Goal: Task Accomplishment & Management: Manage account settings

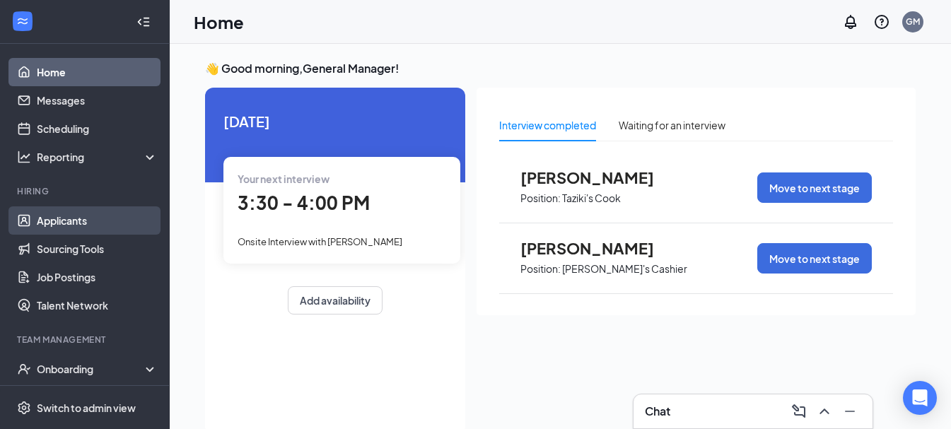
click at [90, 223] on link "Applicants" at bounding box center [97, 220] width 121 height 28
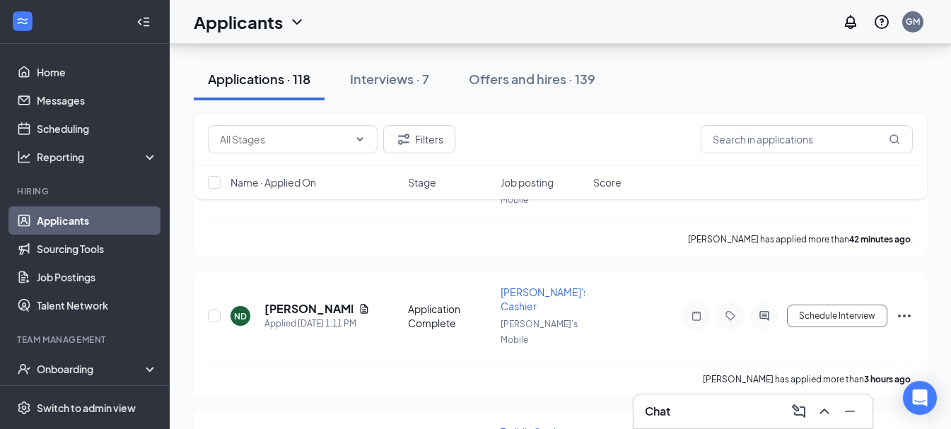
scroll to position [353, 0]
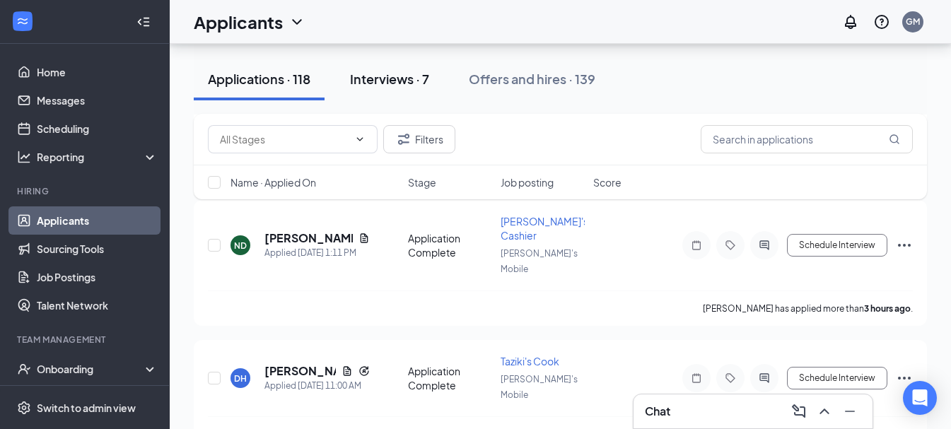
click at [396, 79] on div "Interviews · 7" at bounding box center [389, 79] width 79 height 18
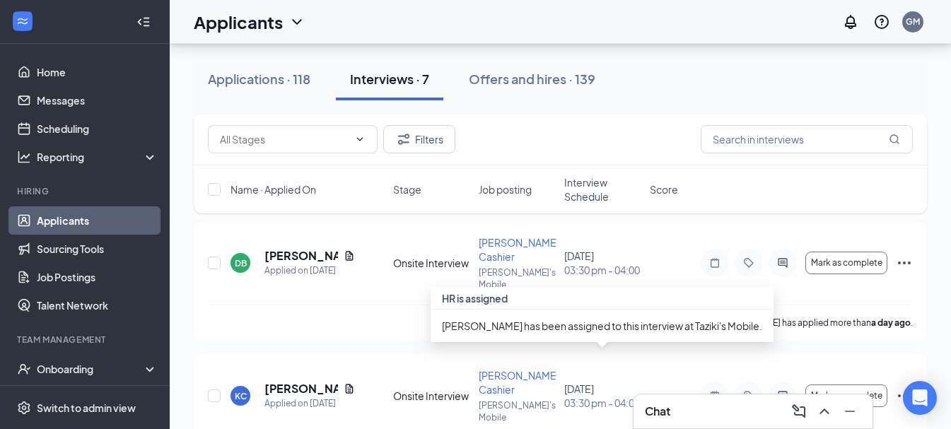
scroll to position [137, 0]
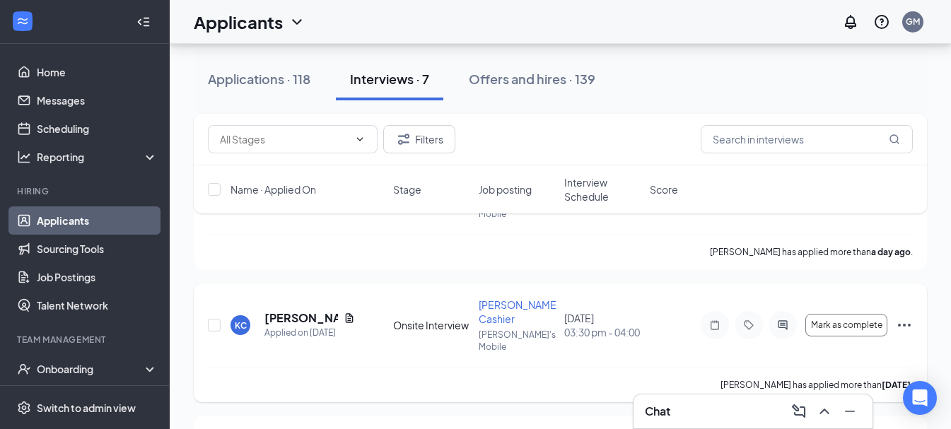
click at [902, 317] on icon "Ellipses" at bounding box center [903, 325] width 17 height 17
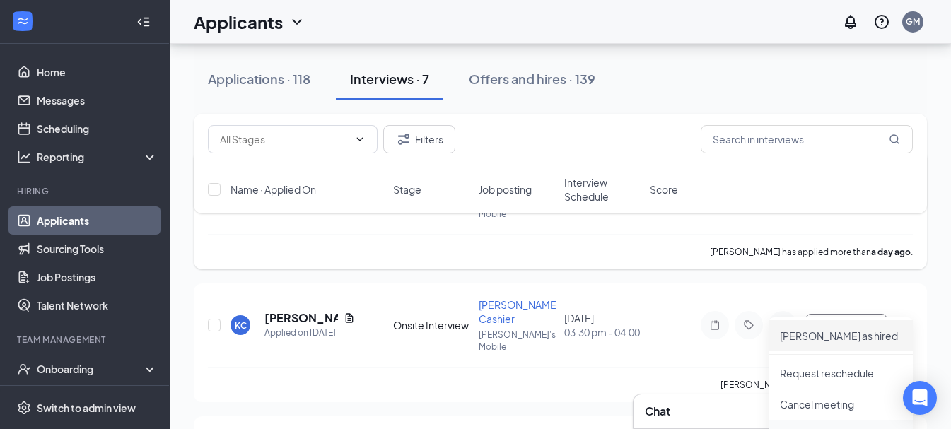
scroll to position [278, 0]
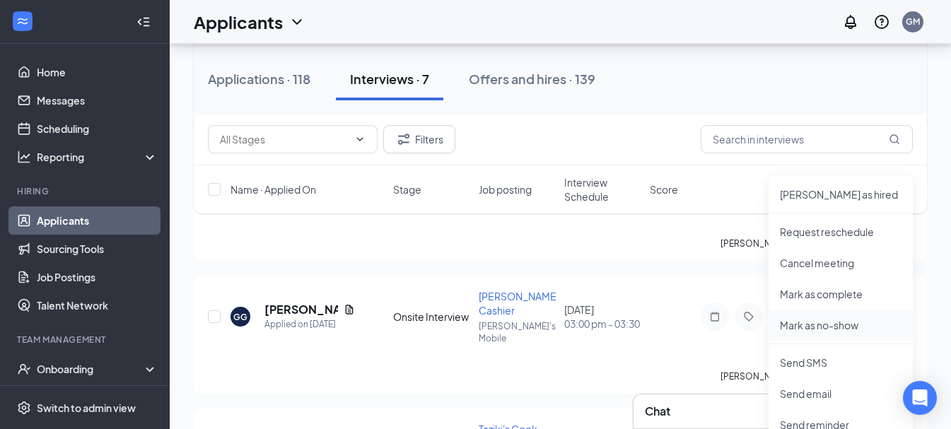
click at [822, 329] on p "Mark as no-show" at bounding box center [841, 325] width 122 height 14
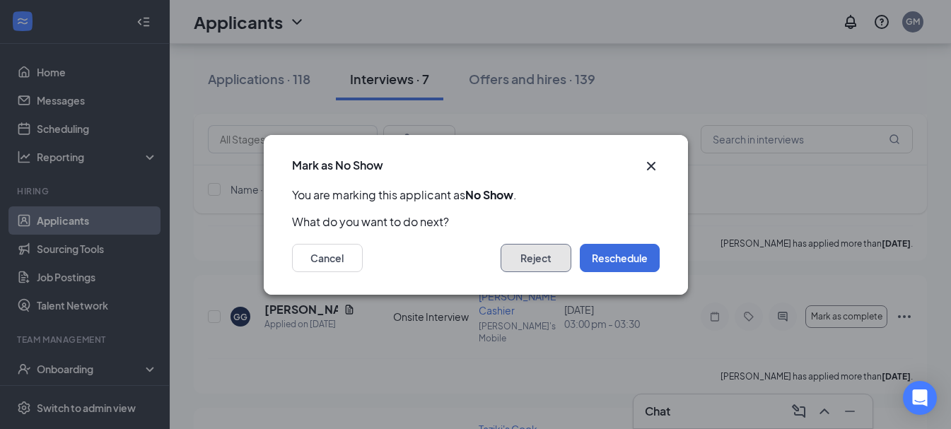
click at [530, 262] on button "Reject" at bounding box center [535, 258] width 71 height 28
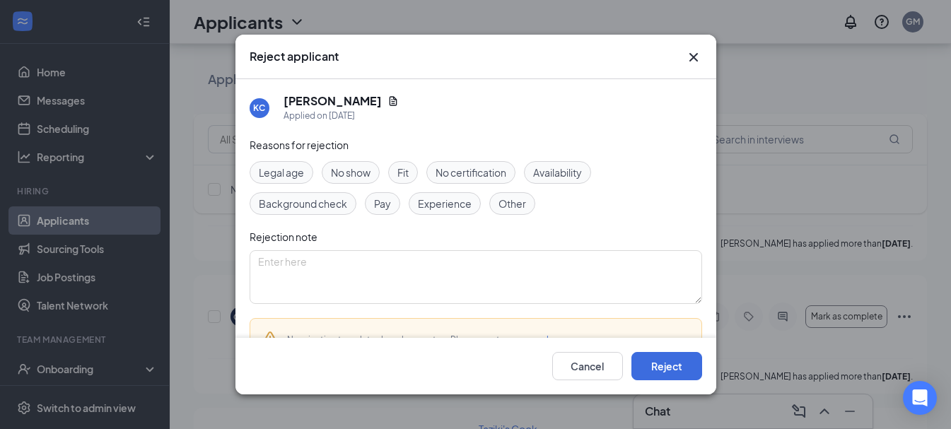
click at [363, 174] on span "No show" at bounding box center [351, 173] width 40 height 16
click at [680, 373] on button "Reject" at bounding box center [666, 366] width 71 height 28
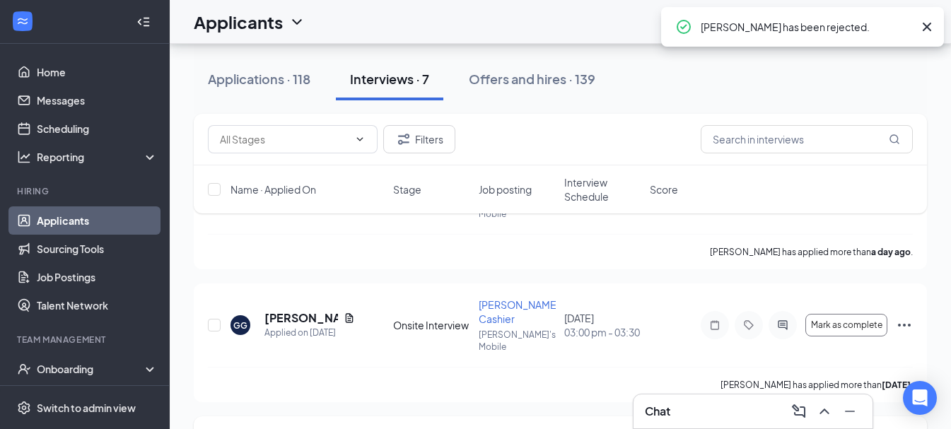
scroll to position [0, 0]
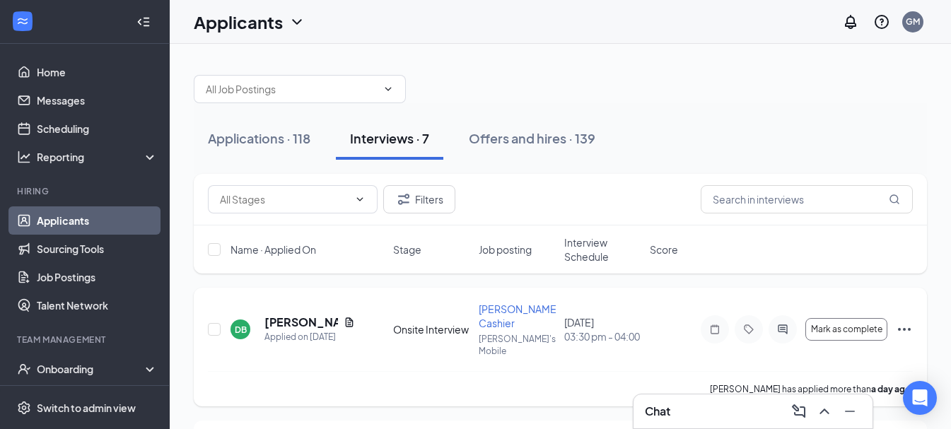
click at [902, 330] on icon "Ellipses" at bounding box center [903, 329] width 17 height 17
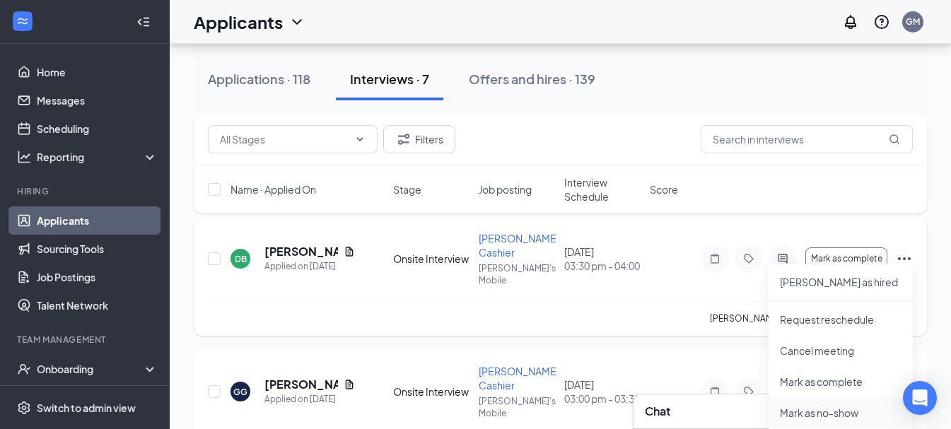
click at [826, 408] on p "Mark as no-show" at bounding box center [841, 413] width 122 height 14
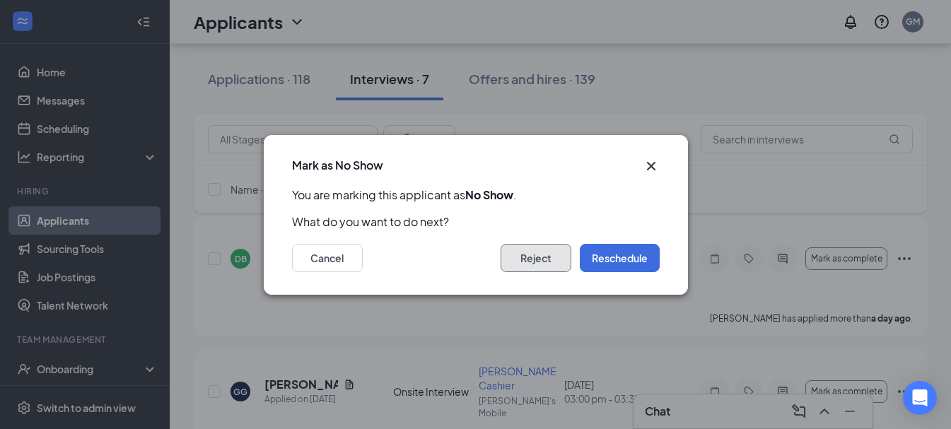
click at [536, 250] on button "Reject" at bounding box center [535, 258] width 71 height 28
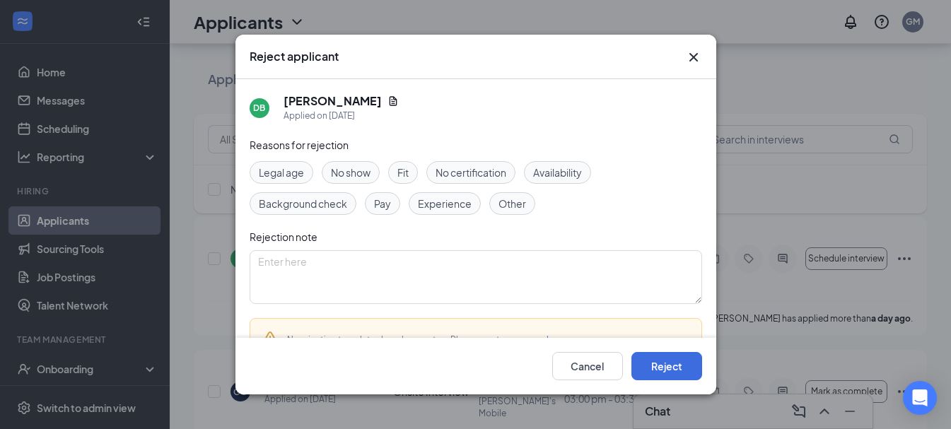
click at [339, 163] on div "No show" at bounding box center [351, 172] width 58 height 23
click at [677, 358] on button "Reject" at bounding box center [666, 366] width 71 height 28
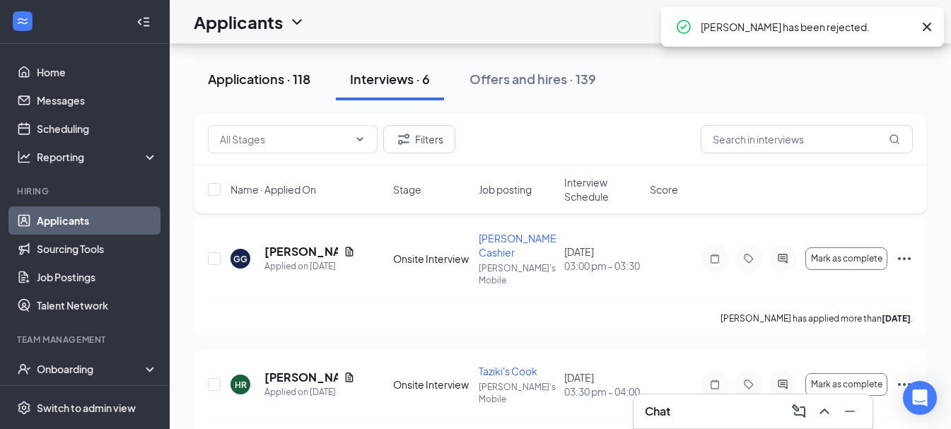
click at [249, 81] on div "Applications · 118" at bounding box center [259, 79] width 102 height 18
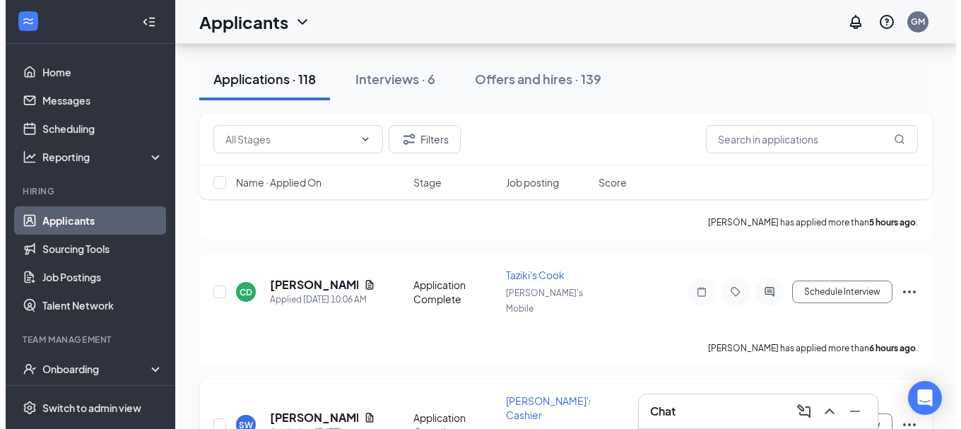
scroll to position [495, 0]
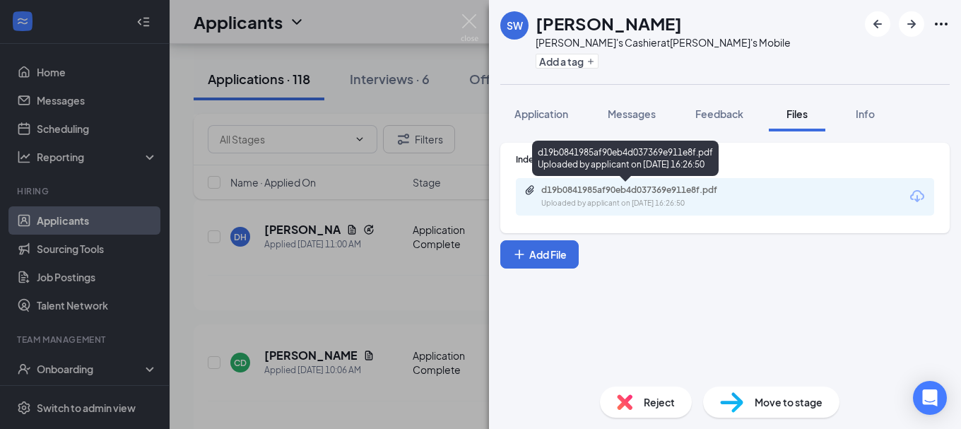
click at [637, 196] on div "d19b0841985af90eb4d037369e911e8f.pdf Uploaded by applicant on [DATE] 16:26:50" at bounding box center [638, 196] width 229 height 25
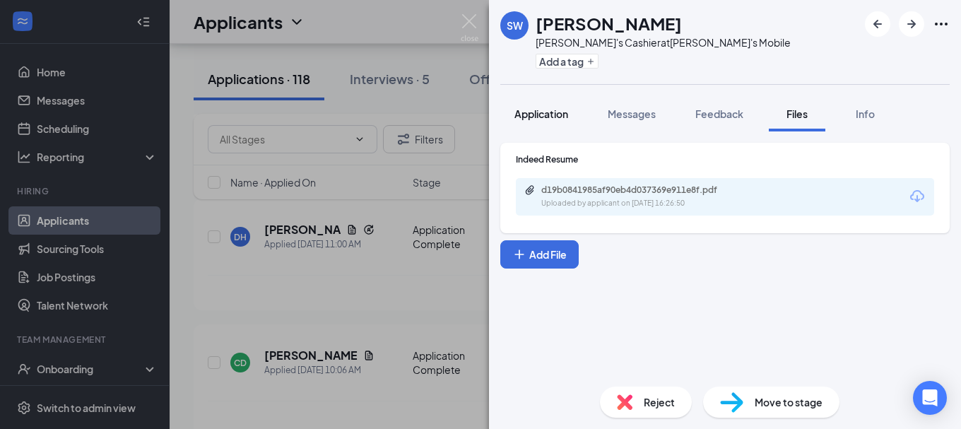
click at [565, 112] on span "Application" at bounding box center [542, 113] width 54 height 13
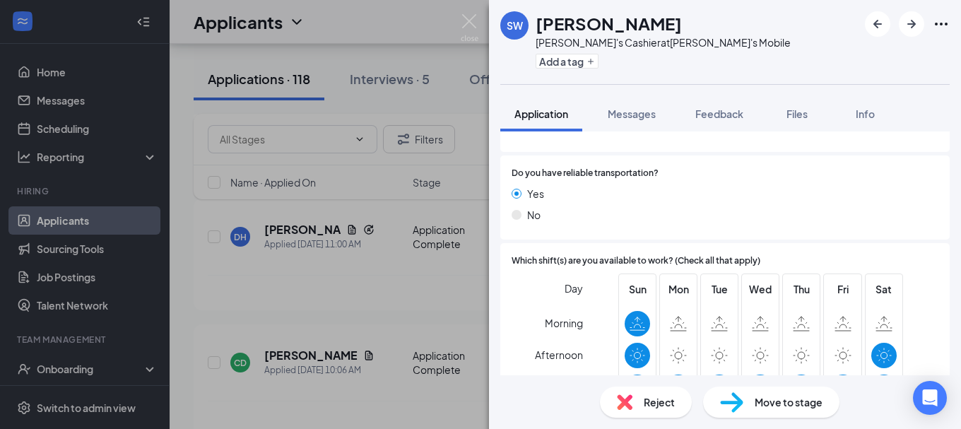
scroll to position [424, 0]
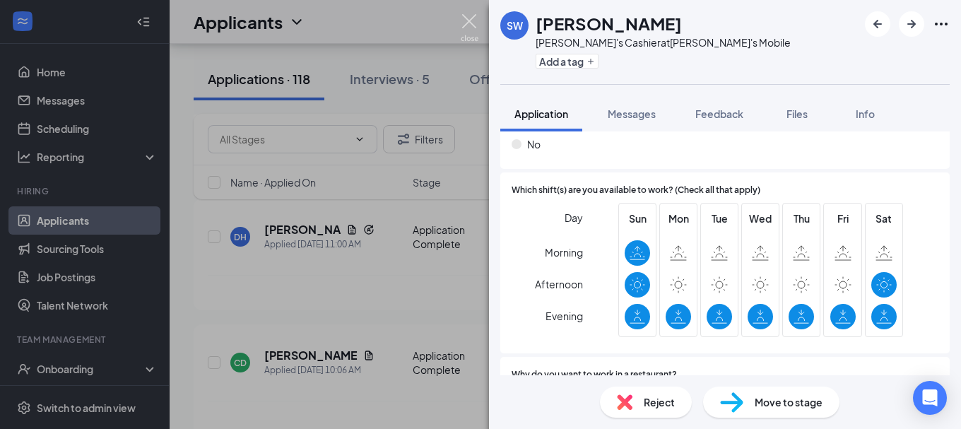
click at [471, 28] on img at bounding box center [470, 28] width 18 height 28
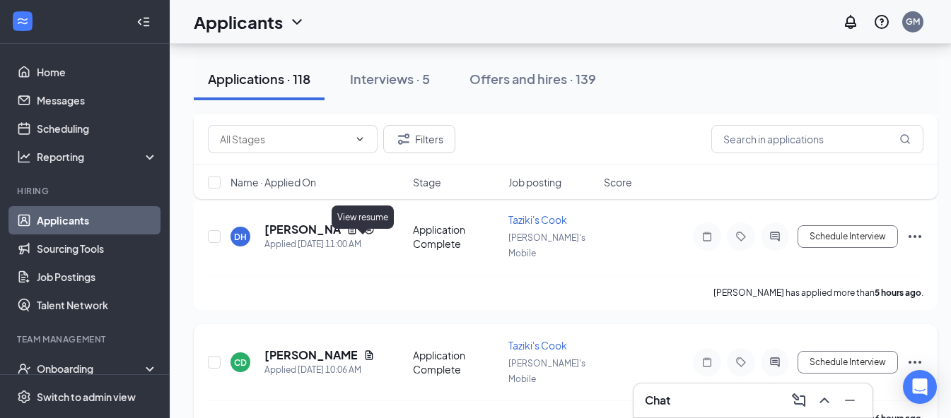
click at [363, 350] on icon "Document" at bounding box center [368, 355] width 11 height 11
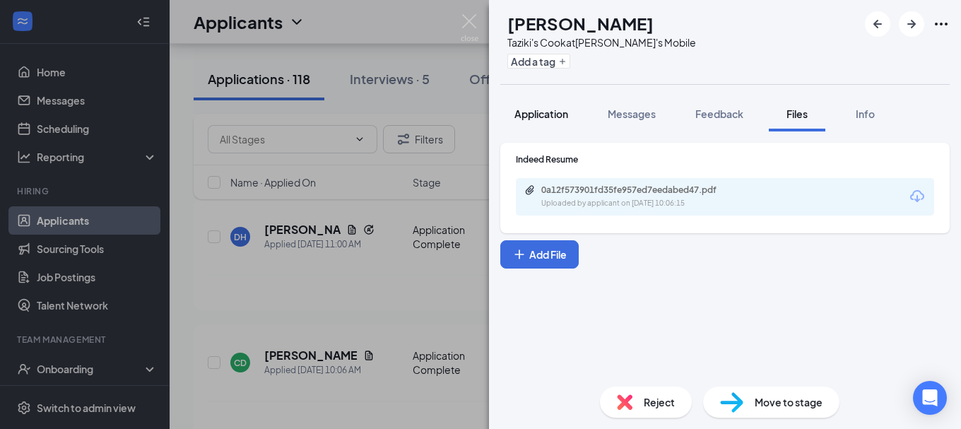
click at [563, 119] on span "Application" at bounding box center [542, 113] width 54 height 13
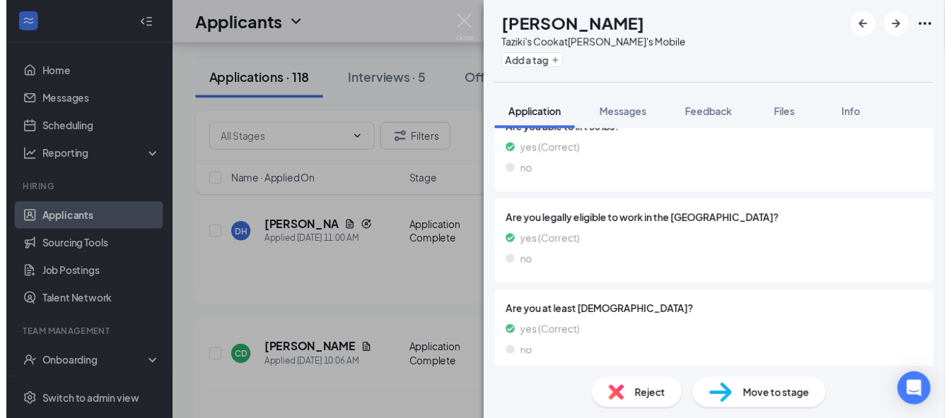
scroll to position [695, 0]
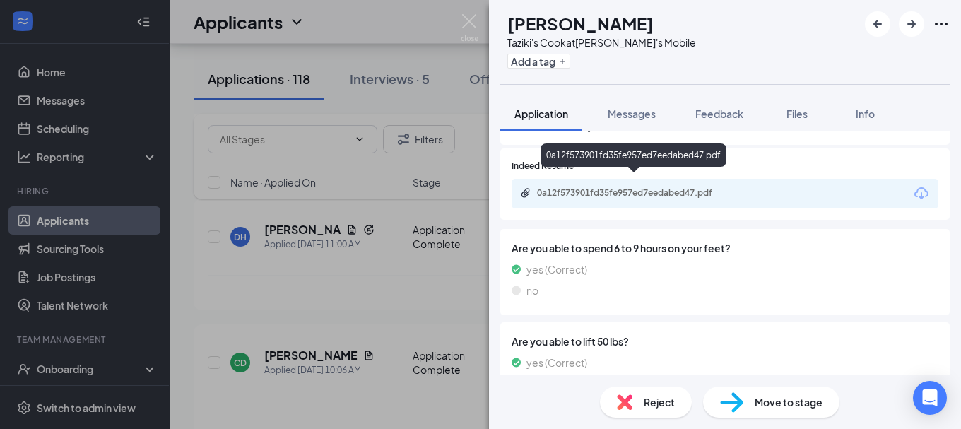
click at [637, 187] on div "0a12f573901fd35fe957ed7eedabed47.pdf" at bounding box center [636, 192] width 198 height 11
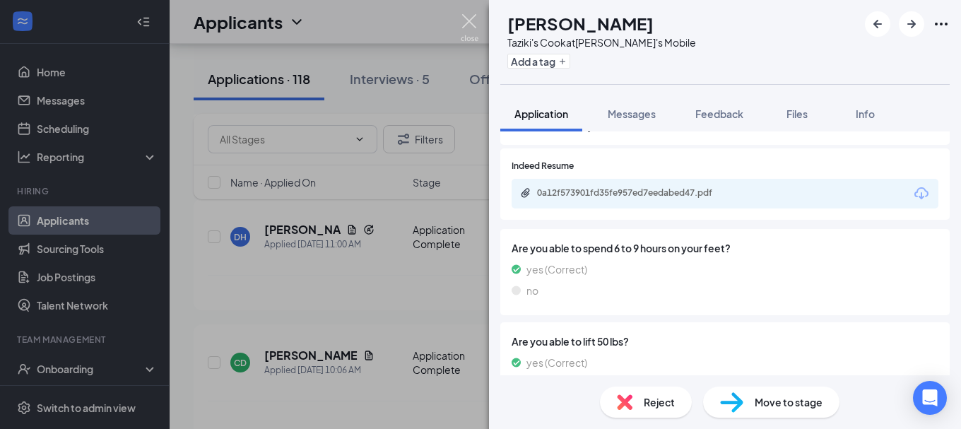
click at [470, 18] on img at bounding box center [470, 28] width 18 height 28
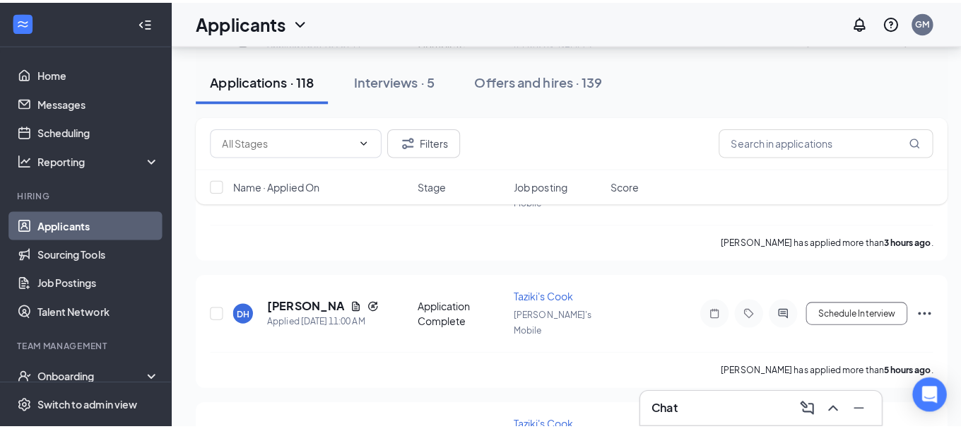
scroll to position [353, 0]
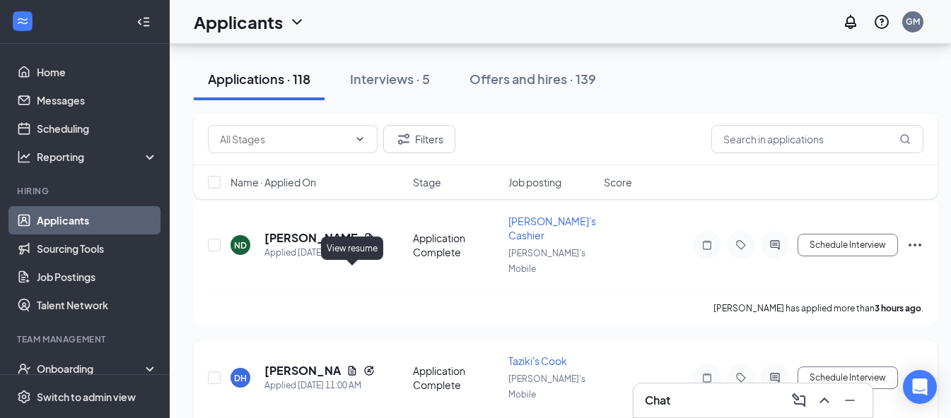
click at [355, 365] on icon "Document" at bounding box center [351, 370] width 11 height 11
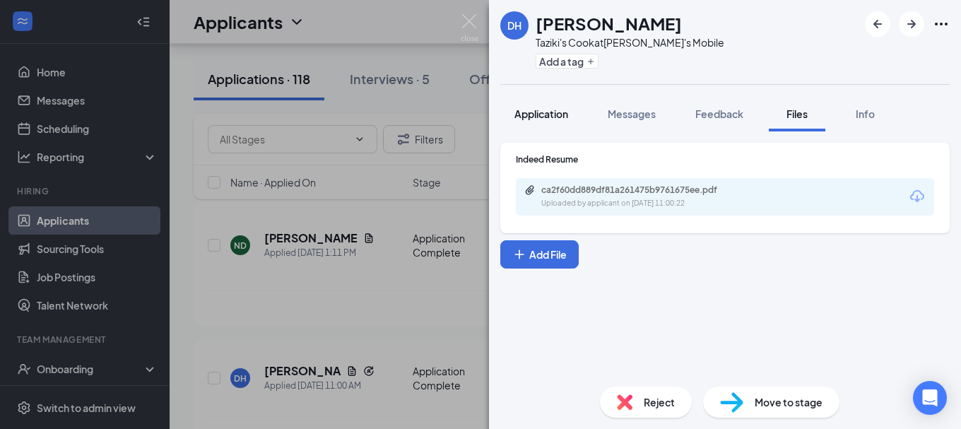
click at [555, 114] on span "Application" at bounding box center [542, 113] width 54 height 13
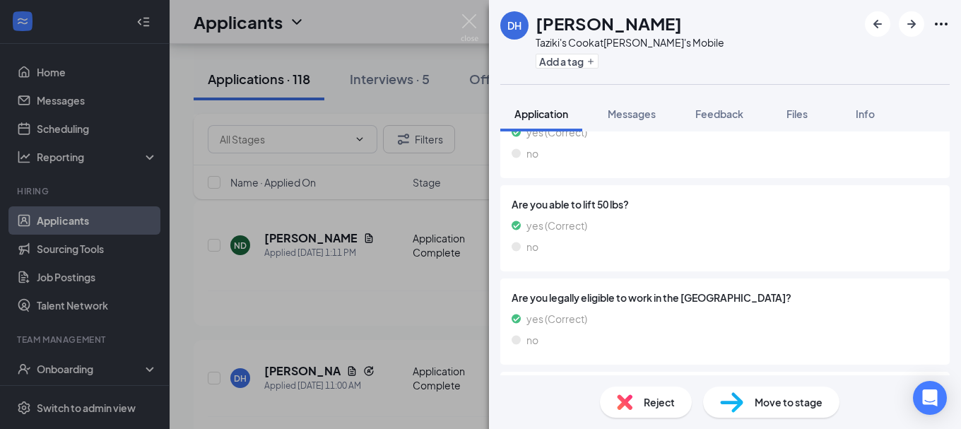
scroll to position [923, 0]
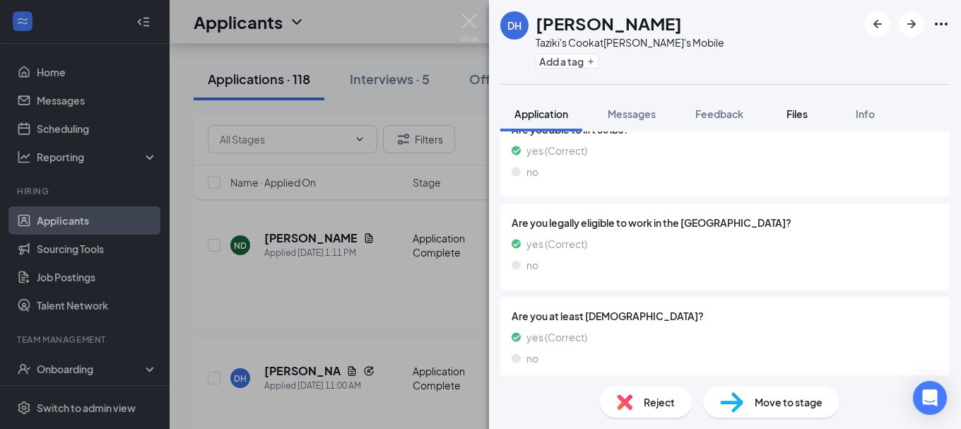
click at [808, 110] on span "Files" at bounding box center [797, 113] width 21 height 13
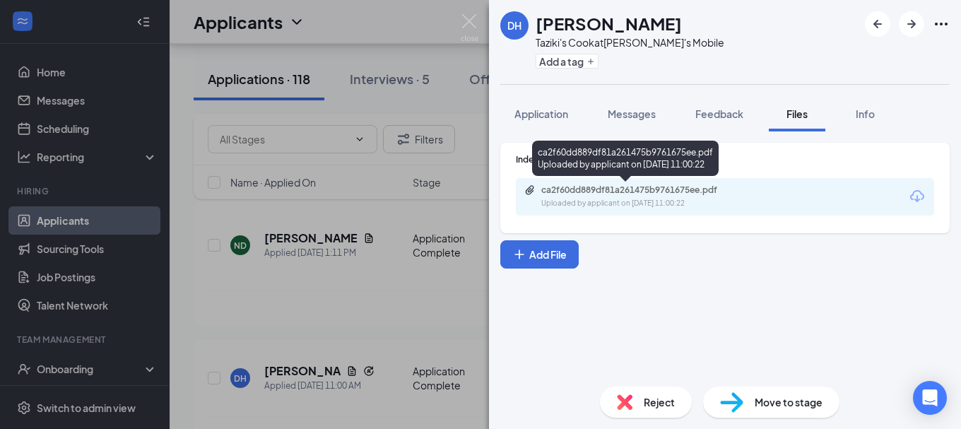
click at [675, 184] on div "ca2f60dd889df81a261475b9761675ee.pdf Uploaded by applicant on [DATE] 11:00:22" at bounding box center [725, 196] width 418 height 37
click at [676, 187] on div "ca2f60dd889df81a261475b9761675ee.pdf" at bounding box center [640, 189] width 198 height 11
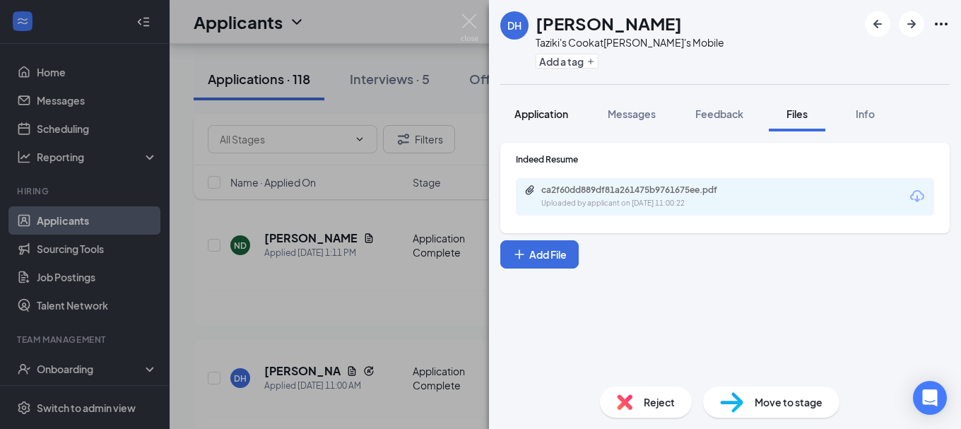
click at [543, 115] on span "Application" at bounding box center [542, 113] width 54 height 13
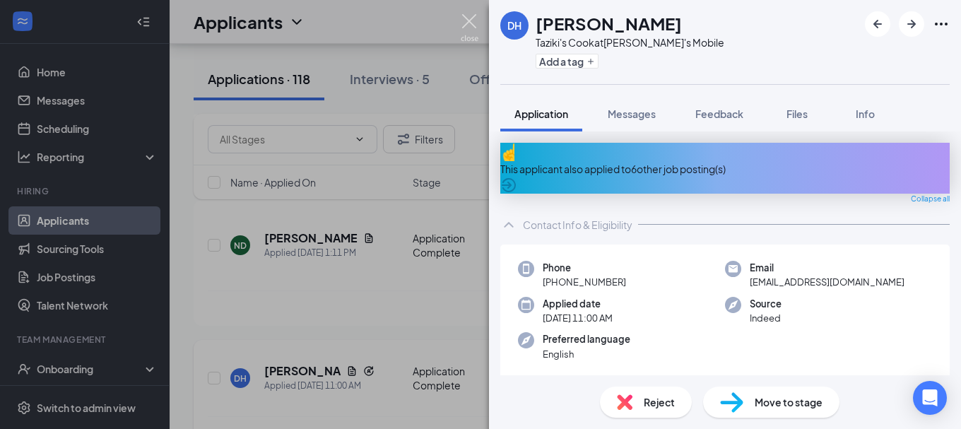
click at [471, 16] on img at bounding box center [470, 28] width 18 height 28
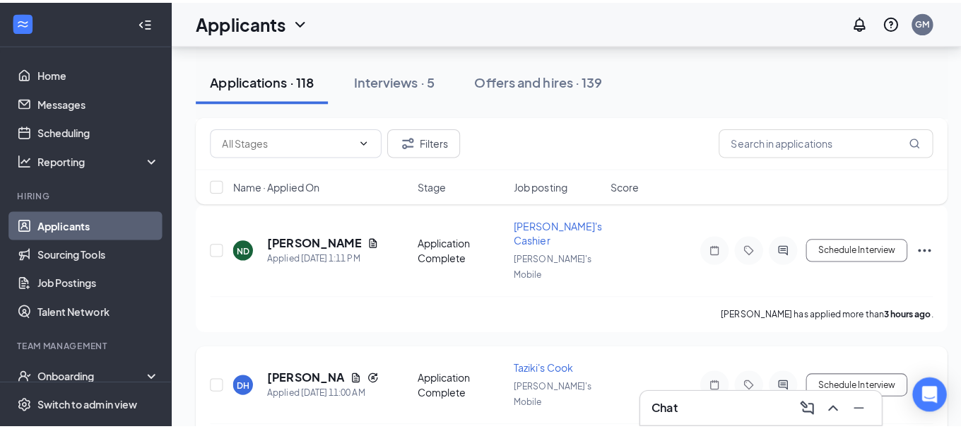
scroll to position [283, 0]
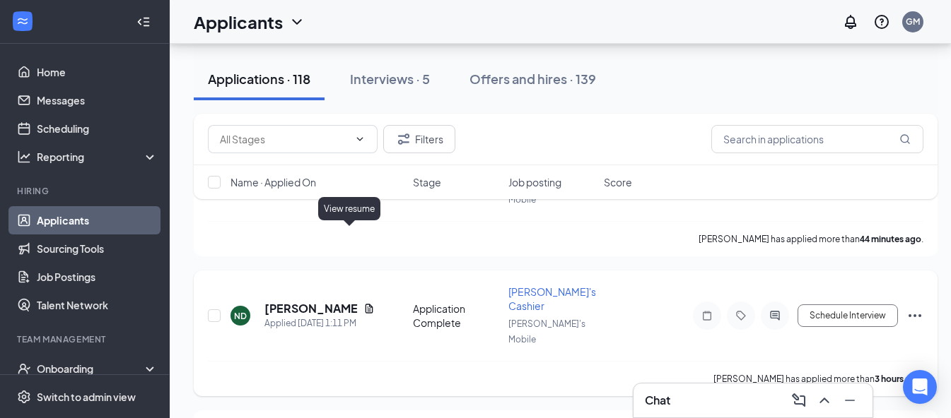
click at [363, 303] on icon "Document" at bounding box center [368, 308] width 11 height 11
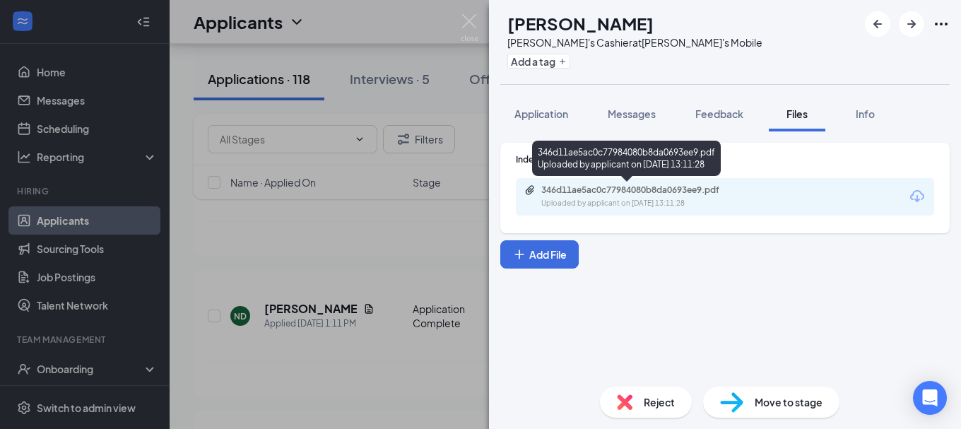
click at [568, 189] on div "346d11ae5ac0c77984080b8da0693ee9.pdf" at bounding box center [640, 189] width 198 height 11
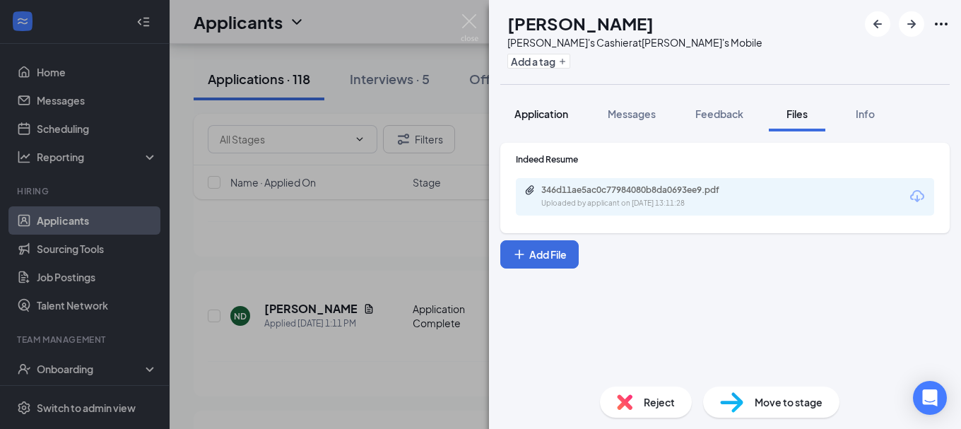
click at [551, 127] on button "Application" at bounding box center [541, 113] width 82 height 35
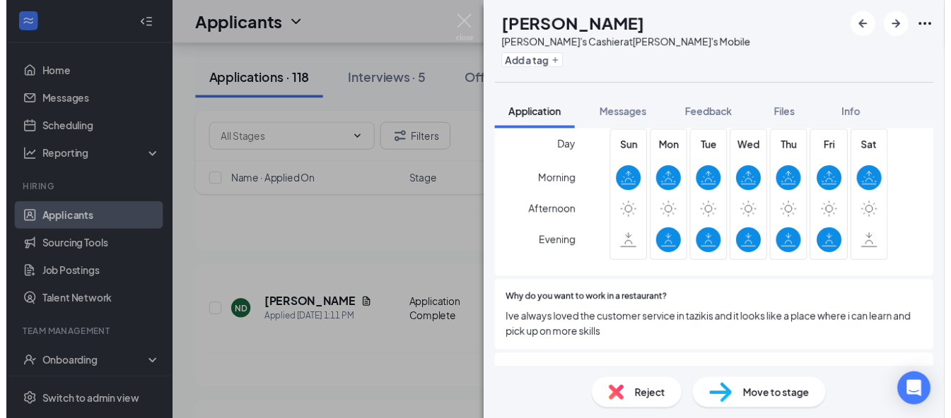
scroll to position [424, 0]
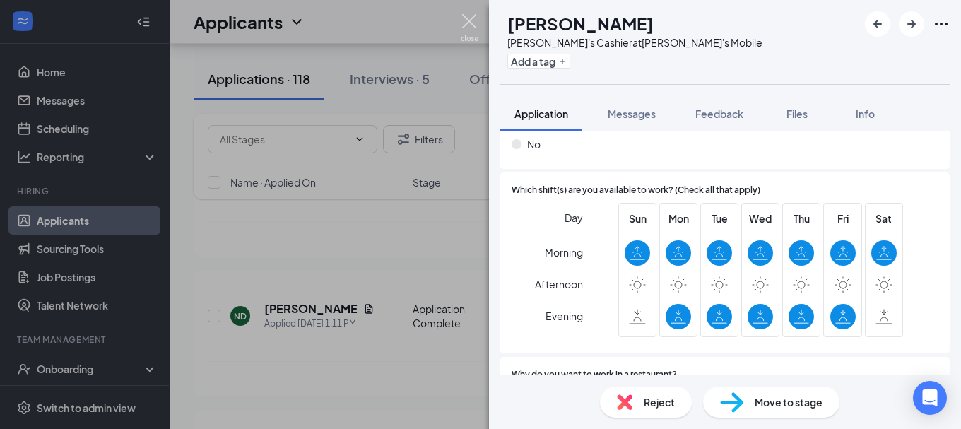
click at [470, 25] on img at bounding box center [470, 28] width 18 height 28
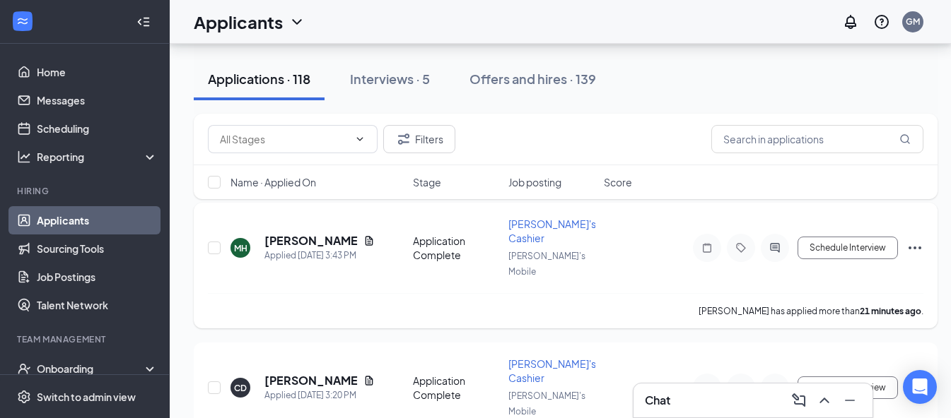
scroll to position [141, 0]
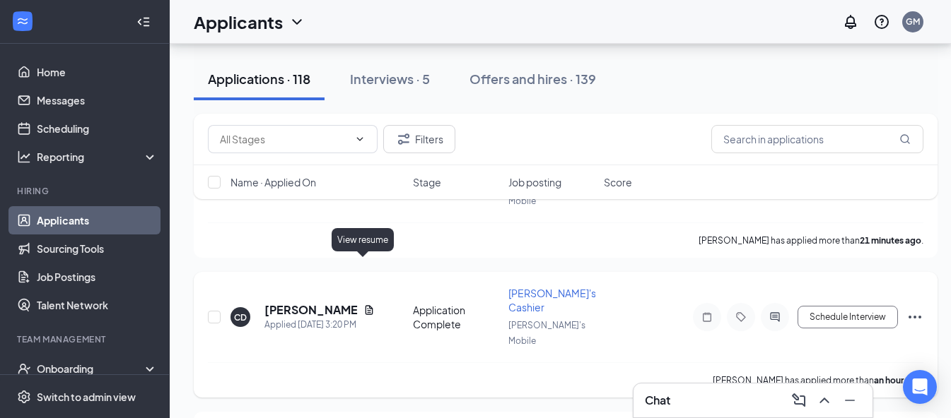
click at [363, 305] on icon "Document" at bounding box center [368, 310] width 11 height 11
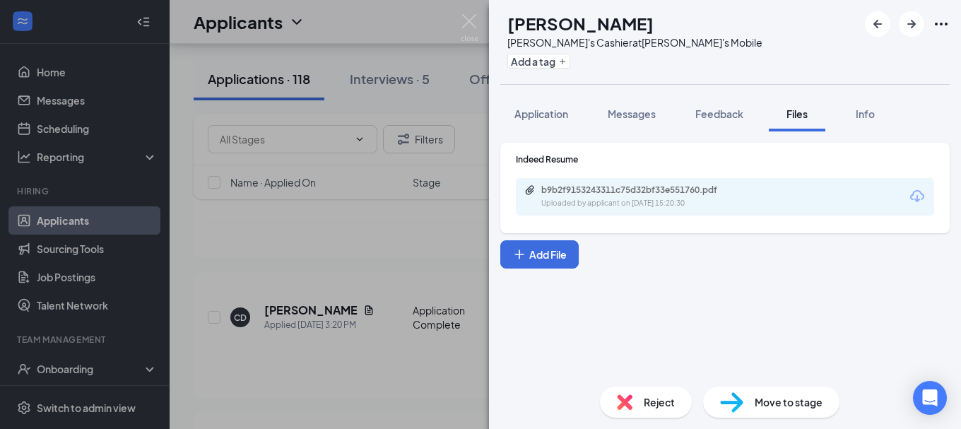
click at [638, 192] on div "b9b2f9153243311c75d32bf33e551760.pdf" at bounding box center [640, 189] width 198 height 11
click at [478, 25] on div "CD [PERSON_NAME]'s Cashier at Taziki's Mobile Add a tag Application Messages Fe…" at bounding box center [480, 214] width 961 height 429
click at [467, 18] on img at bounding box center [470, 28] width 18 height 28
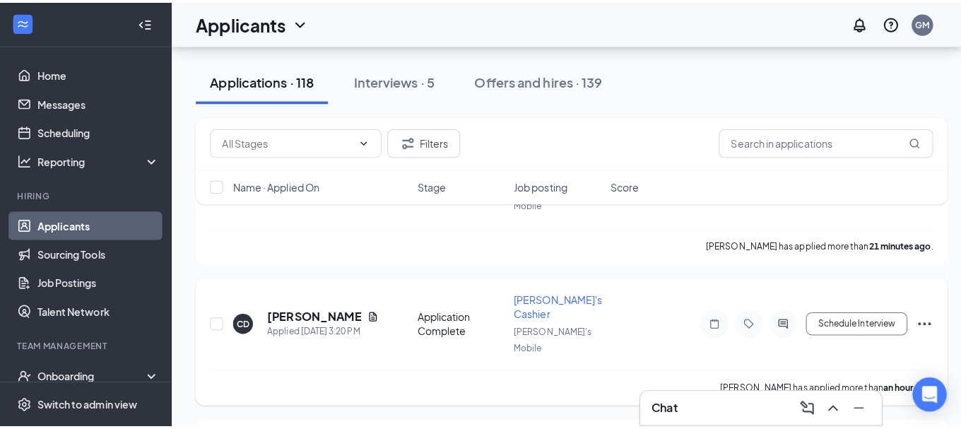
scroll to position [71, 0]
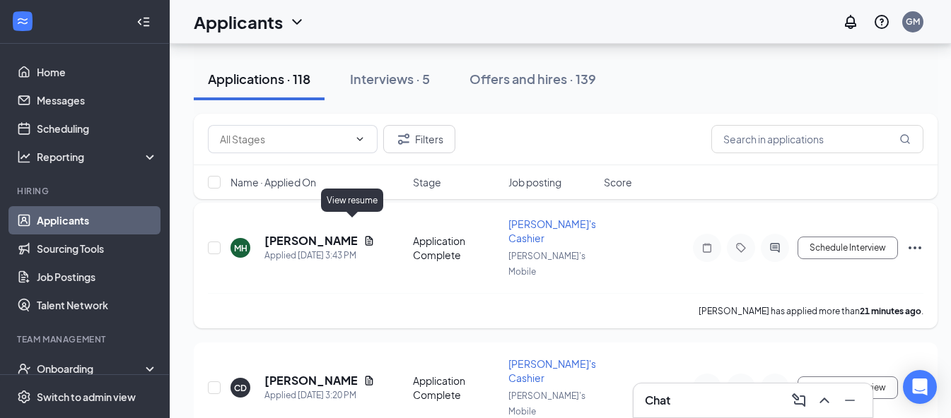
click at [363, 235] on icon "Document" at bounding box center [368, 240] width 11 height 11
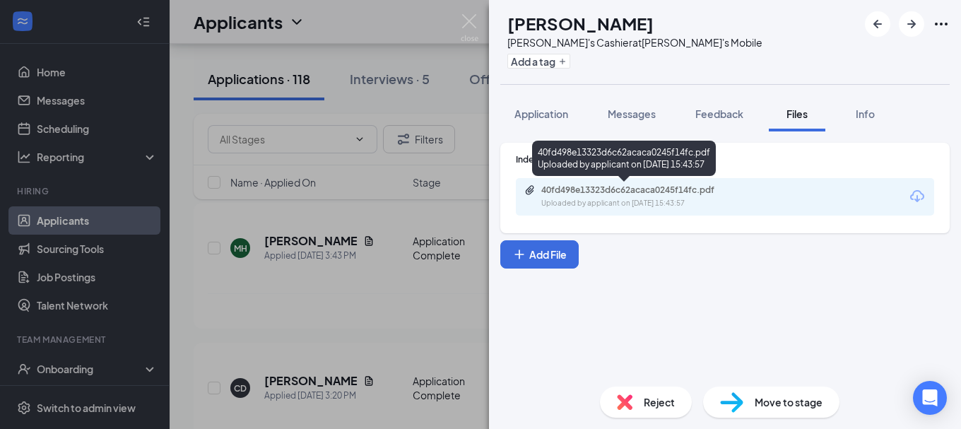
click at [583, 193] on div "40fd498e13323d6c62acaca0245f14fc.pdf" at bounding box center [640, 189] width 198 height 11
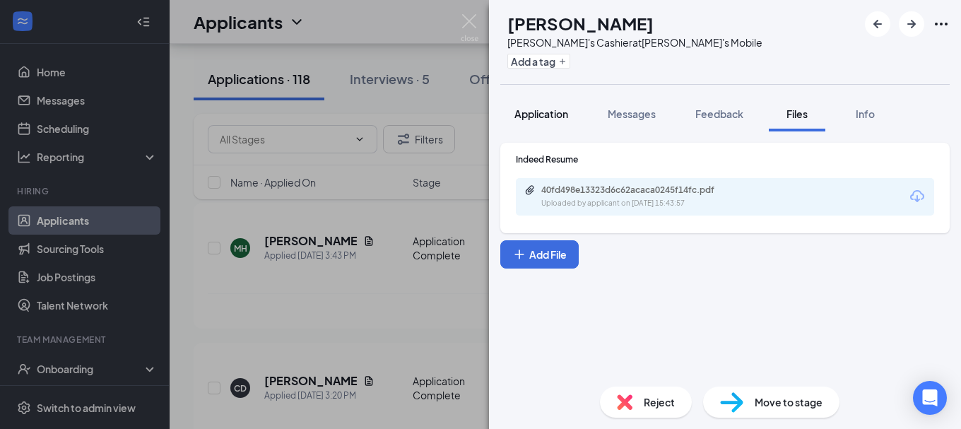
click at [529, 103] on button "Application" at bounding box center [541, 113] width 82 height 35
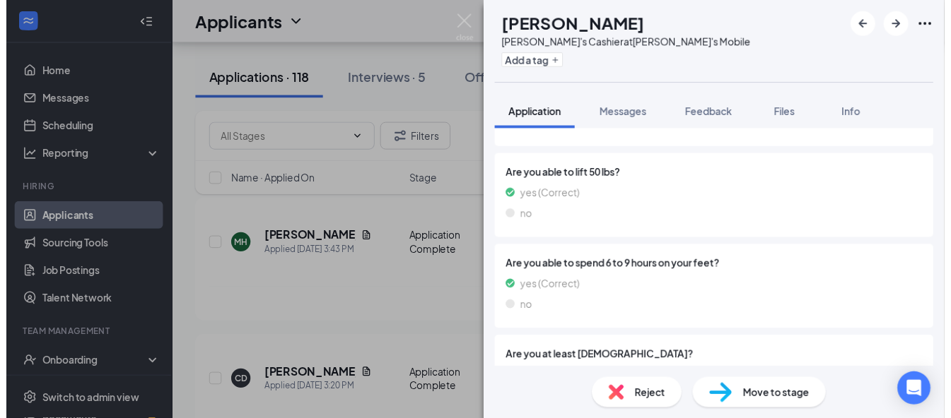
scroll to position [977, 0]
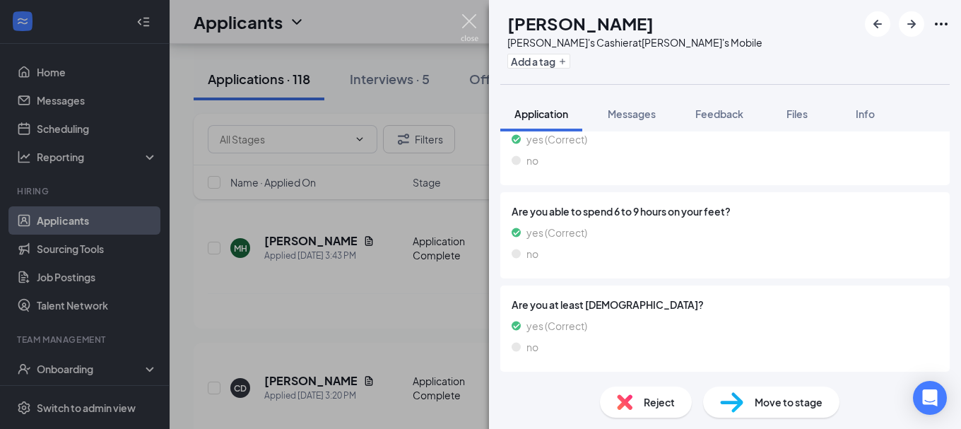
click at [474, 16] on img at bounding box center [470, 28] width 18 height 28
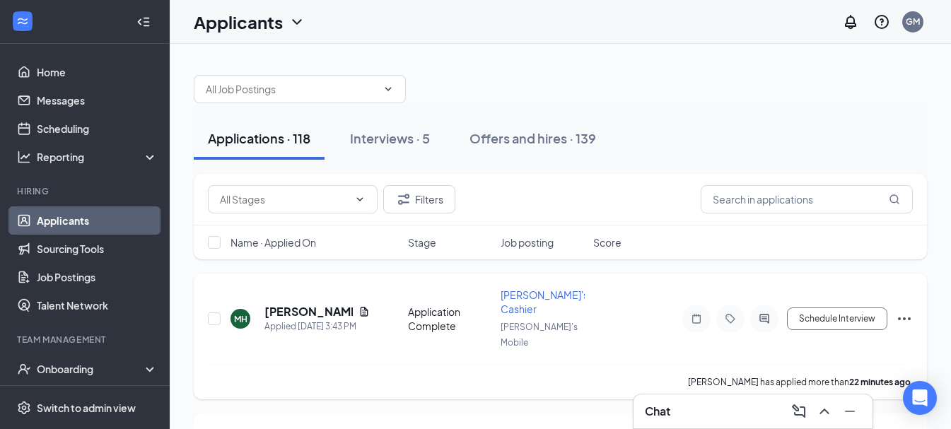
scroll to position [71, 0]
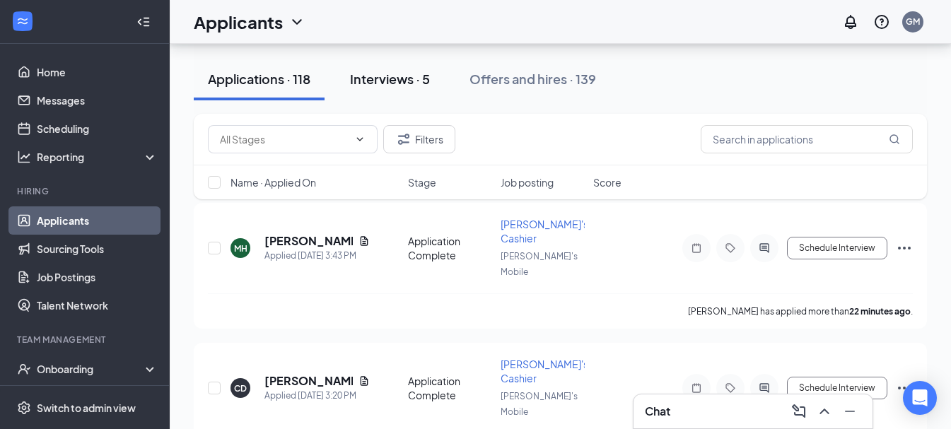
click at [423, 77] on div "Interviews · 5" at bounding box center [390, 79] width 80 height 18
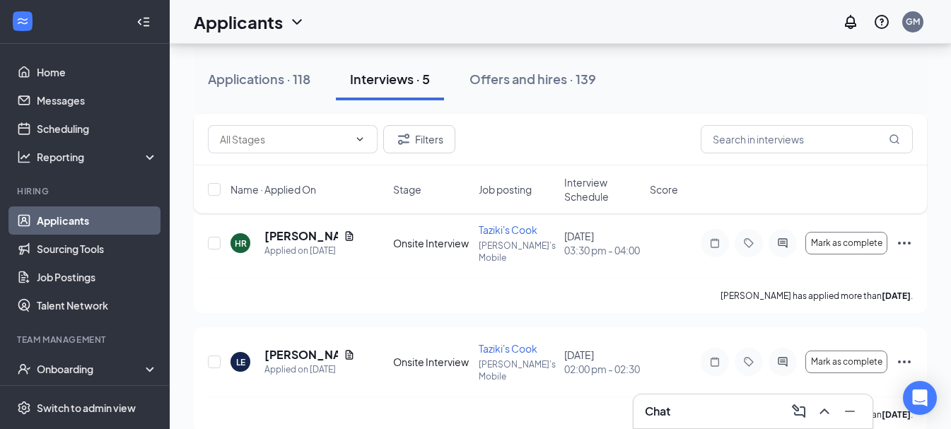
scroll to position [353, 0]
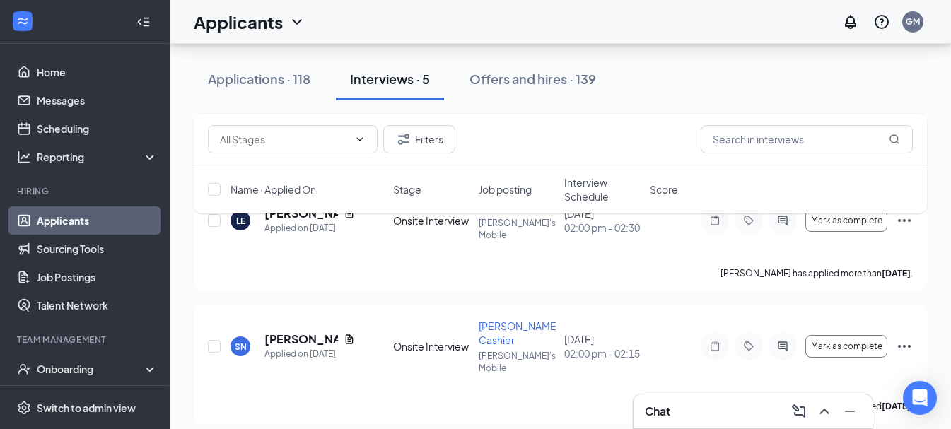
click at [723, 408] on div "Chat" at bounding box center [753, 411] width 216 height 23
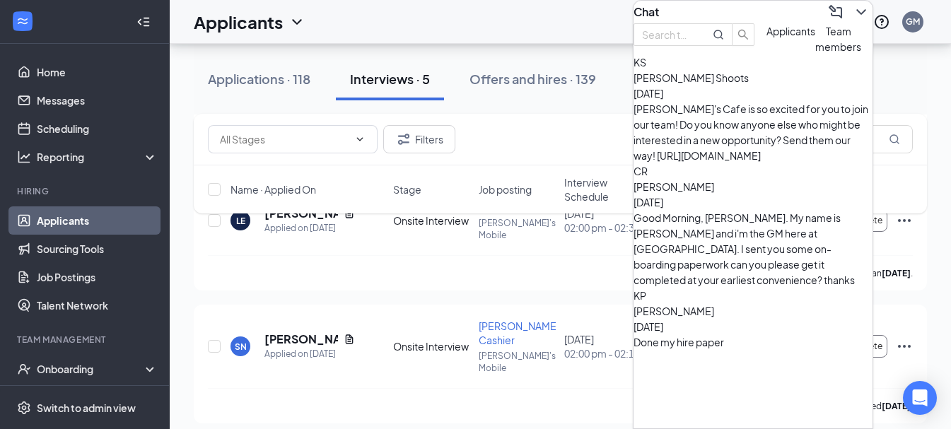
click at [766, 37] on span "Applicants" at bounding box center [790, 31] width 49 height 13
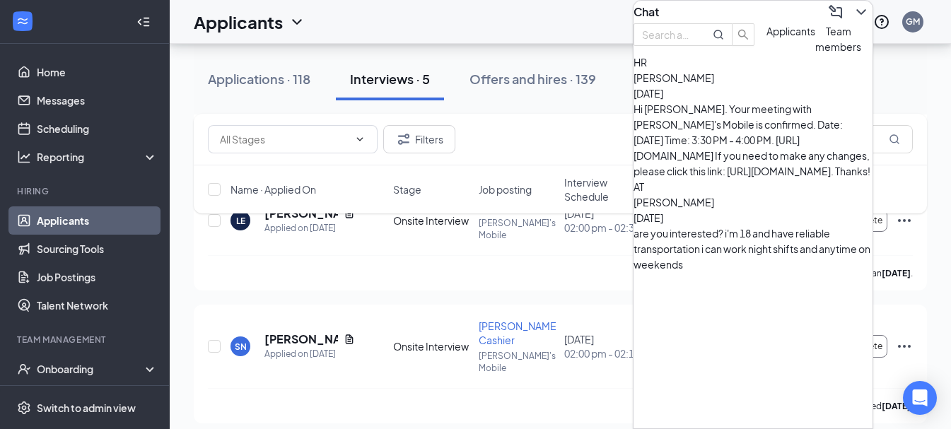
click at [856, 19] on icon "ChevronDown" at bounding box center [860, 12] width 17 height 17
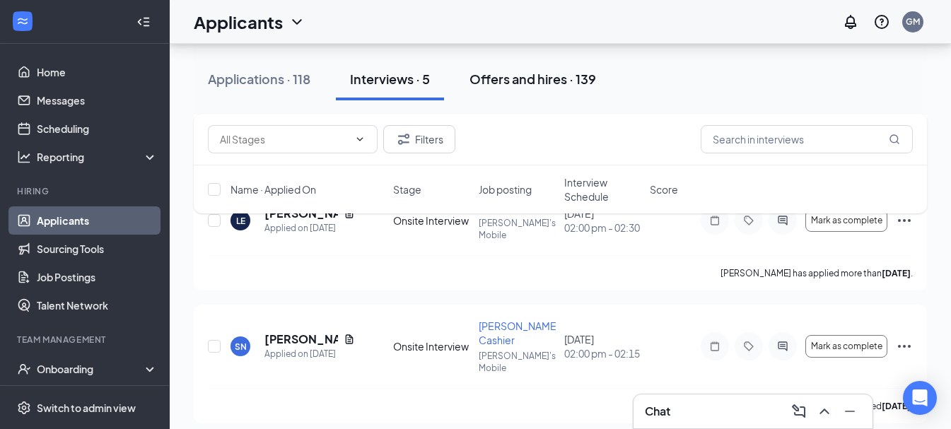
click at [569, 91] on button "Offers and hires · 139" at bounding box center [532, 79] width 155 height 42
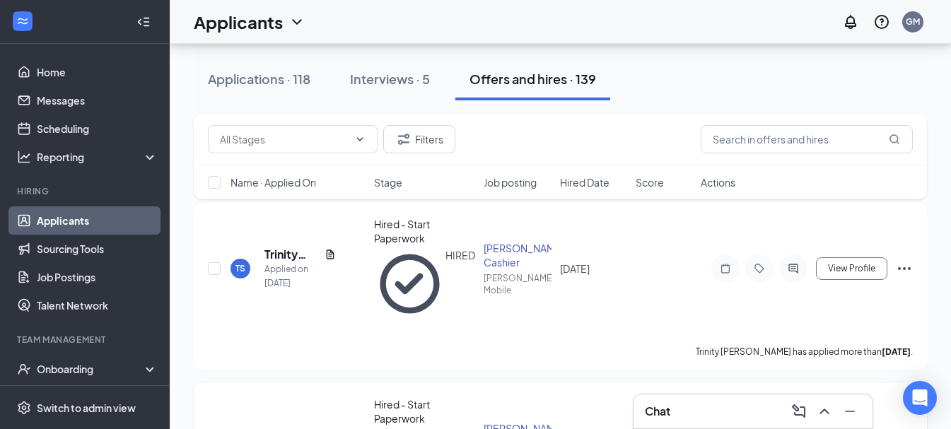
scroll to position [212, 0]
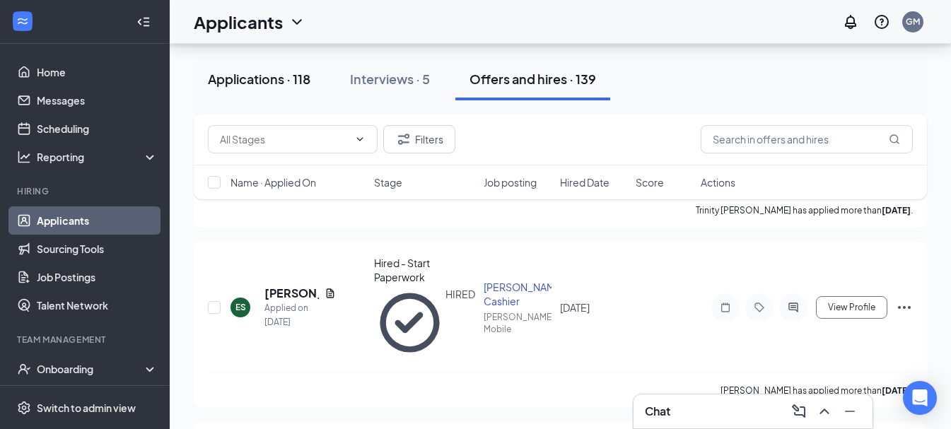
click at [268, 71] on div "Applications · 118" at bounding box center [259, 79] width 102 height 18
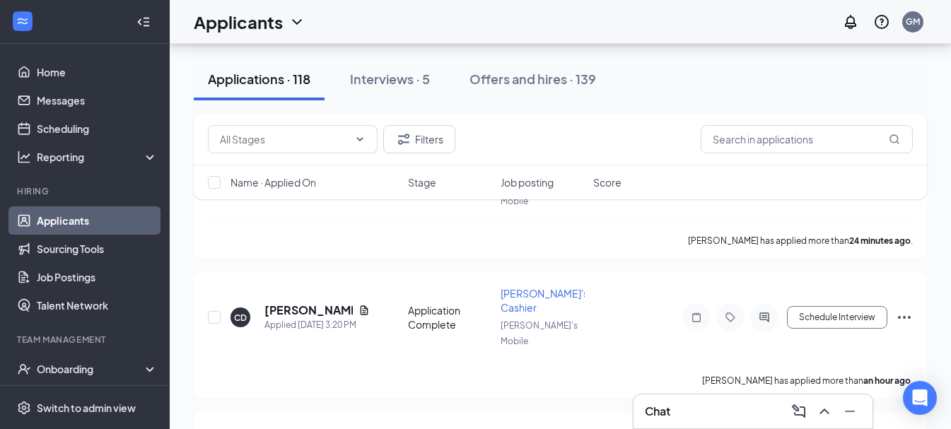
scroll to position [212, 0]
